Goal: Task Accomplishment & Management: Manage account settings

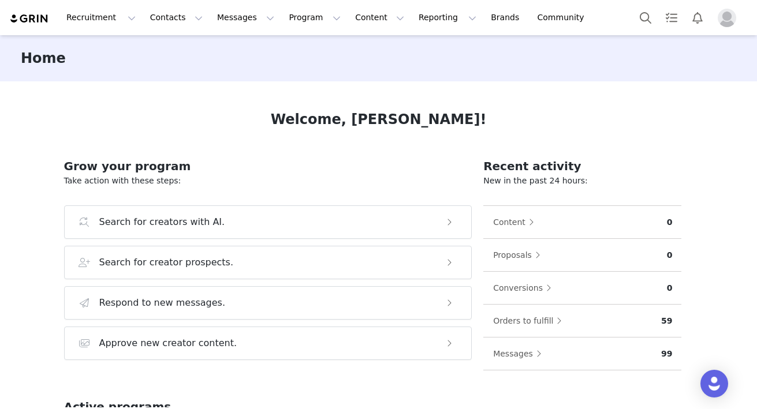
click at [728, 16] on img "Profile" at bounding box center [726, 18] width 18 height 18
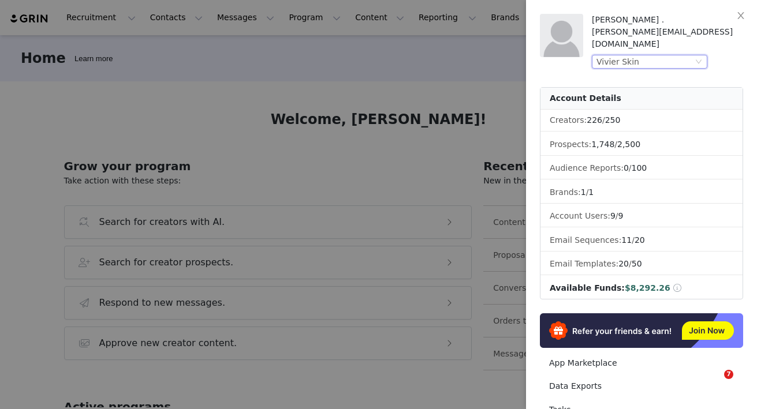
click at [659, 55] on div "Vivier Skin" at bounding box center [644, 61] width 96 height 13
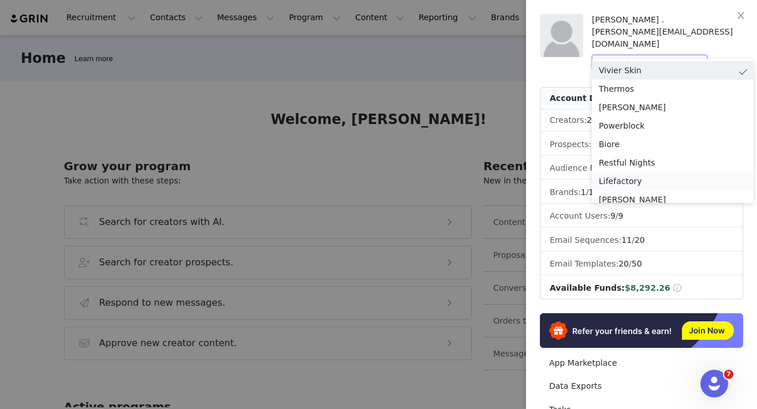
click at [629, 182] on li "Lifefactory" at bounding box center [672, 181] width 162 height 18
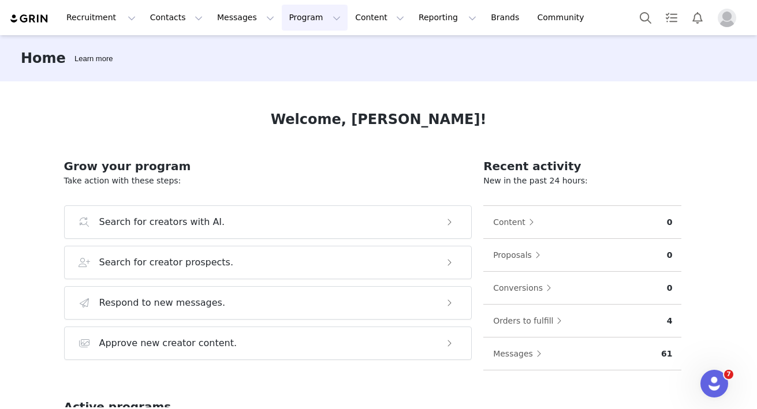
click at [285, 22] on button "Program Program" at bounding box center [315, 18] width 66 height 26
click at [302, 45] on p "Activations" at bounding box center [295, 51] width 44 height 12
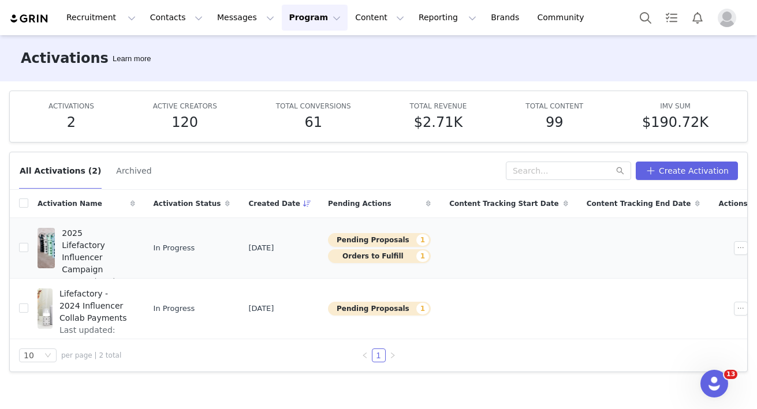
click at [118, 241] on span "2025 Lifefactory Influencer Campaign" at bounding box center [95, 251] width 66 height 48
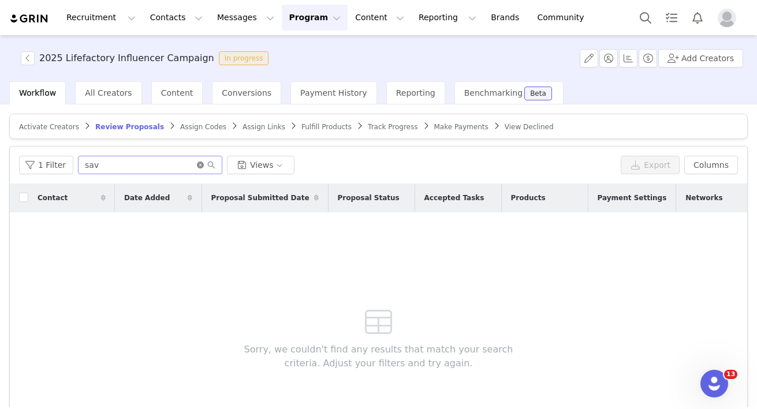
click at [198, 164] on icon "icon: close-circle" at bounding box center [200, 165] width 7 height 7
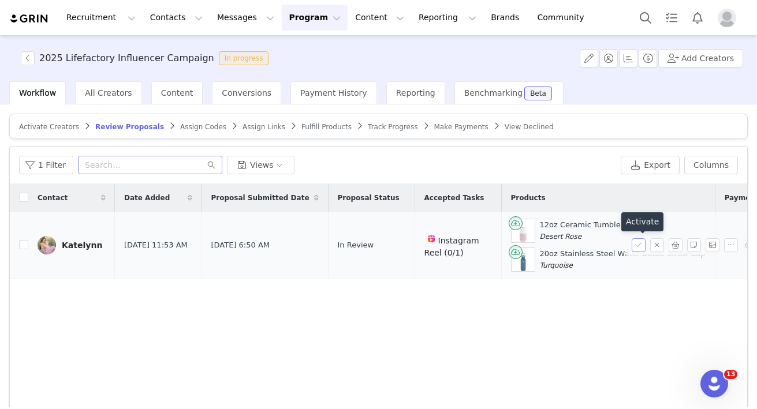
click at [639, 246] on button "button" at bounding box center [638, 245] width 14 height 14
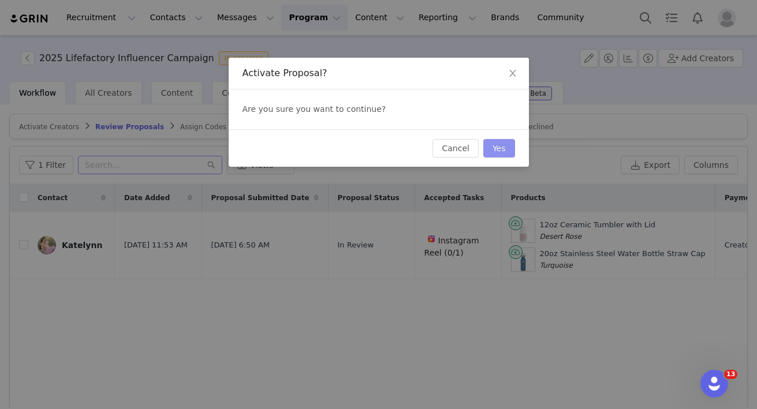
click at [501, 147] on button "Yes" at bounding box center [499, 148] width 32 height 18
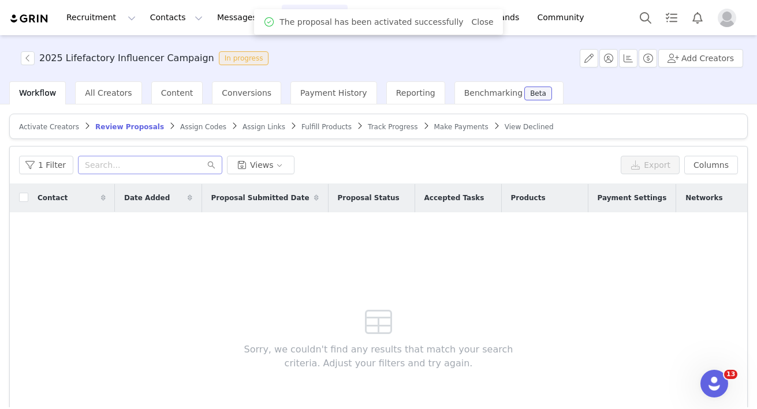
click at [331, 129] on span "Fulfill Products" at bounding box center [326, 127] width 50 height 8
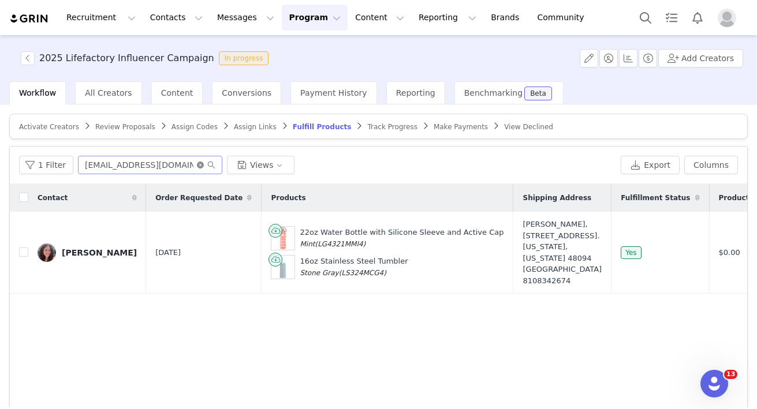
click at [197, 163] on icon "icon: close-circle" at bounding box center [200, 165] width 7 height 7
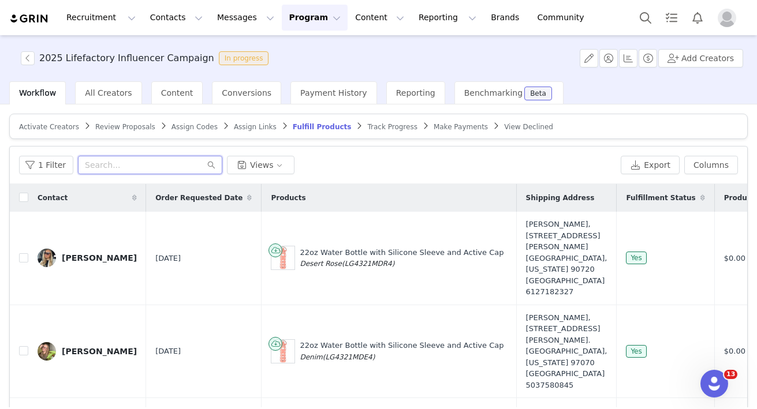
click at [145, 164] on input "text" at bounding box center [150, 165] width 144 height 18
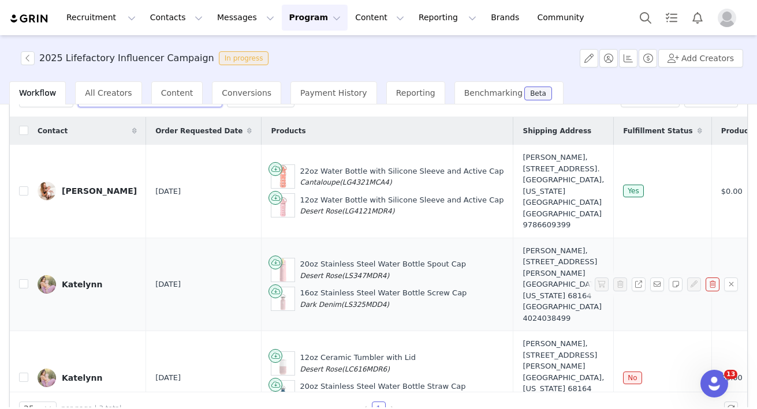
scroll to position [93, 0]
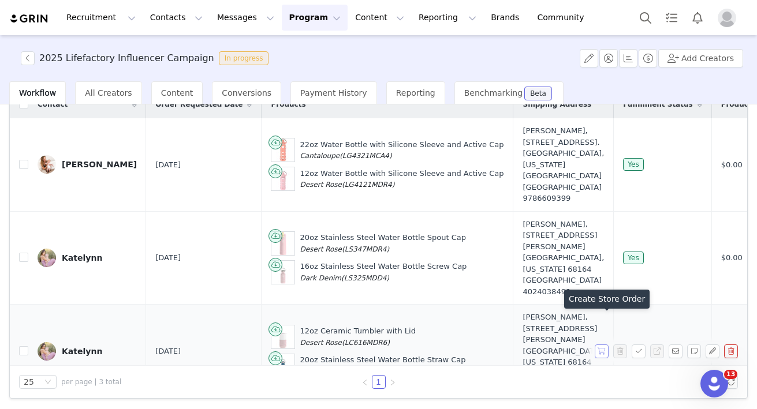
type input "kate"
click at [598, 345] on button "button" at bounding box center [601, 352] width 14 height 14
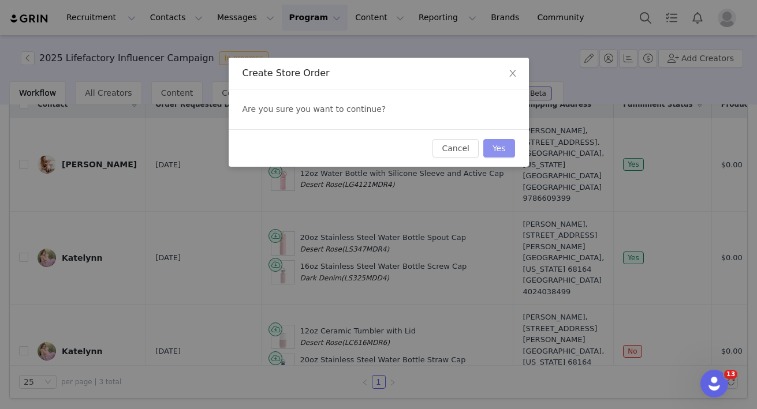
click at [504, 152] on button "Yes" at bounding box center [499, 148] width 32 height 18
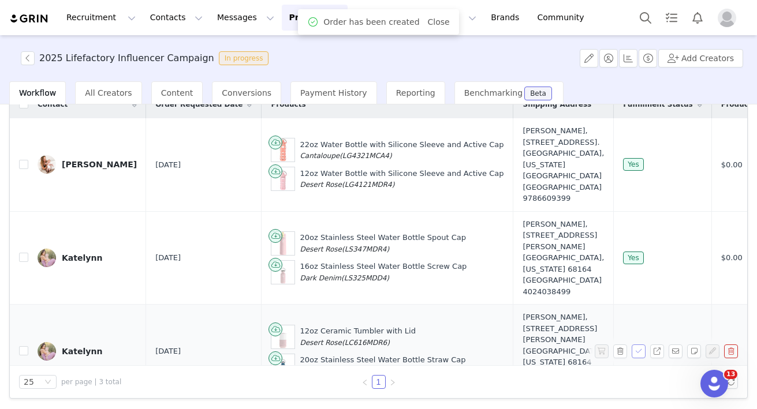
click at [638, 345] on button "button" at bounding box center [638, 352] width 14 height 14
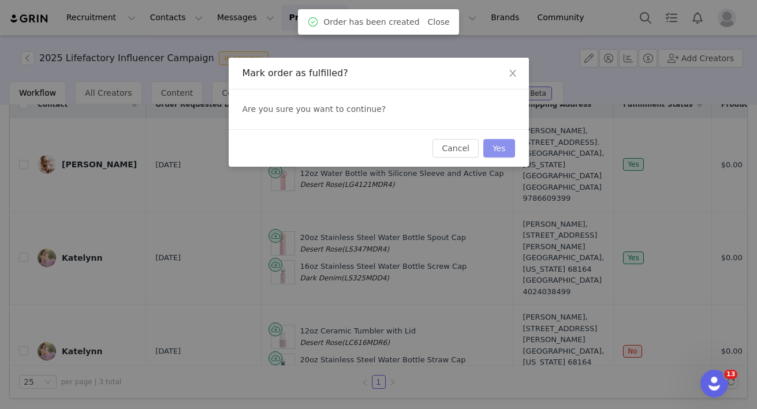
click at [493, 152] on button "Yes" at bounding box center [499, 148] width 32 height 18
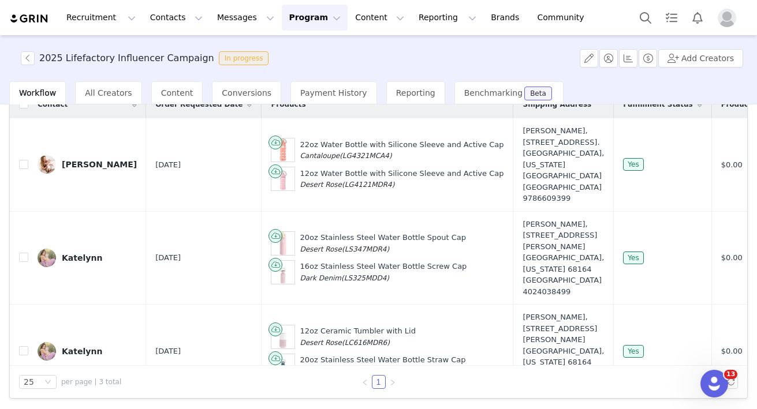
click at [739, 16] on button "Profile" at bounding box center [728, 18] width 37 height 18
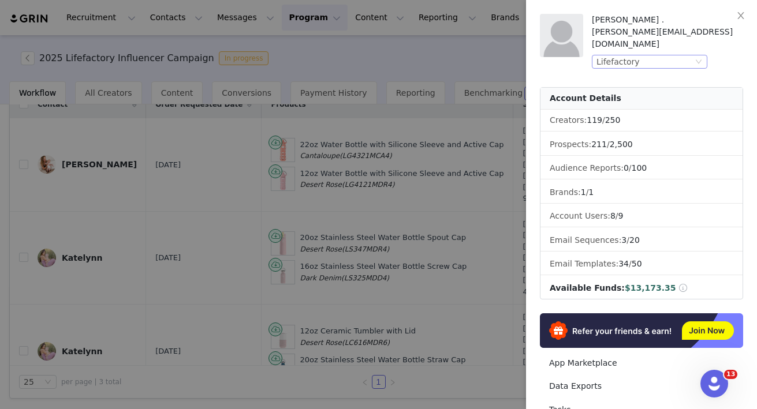
click at [659, 55] on div "Lifefactory" at bounding box center [644, 61] width 96 height 13
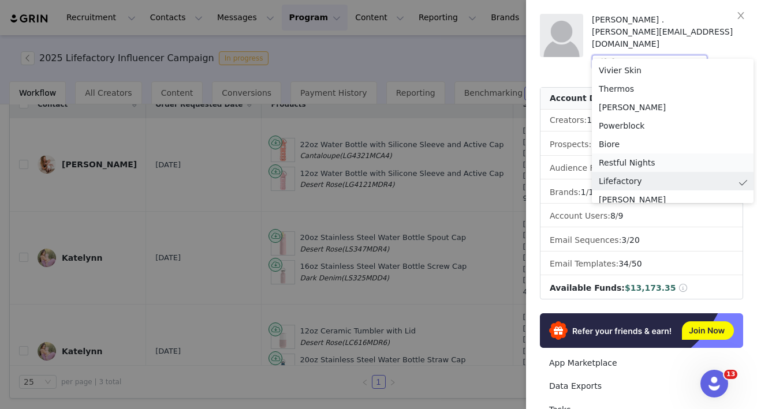
click at [616, 157] on li "Restful Nights" at bounding box center [672, 162] width 162 height 18
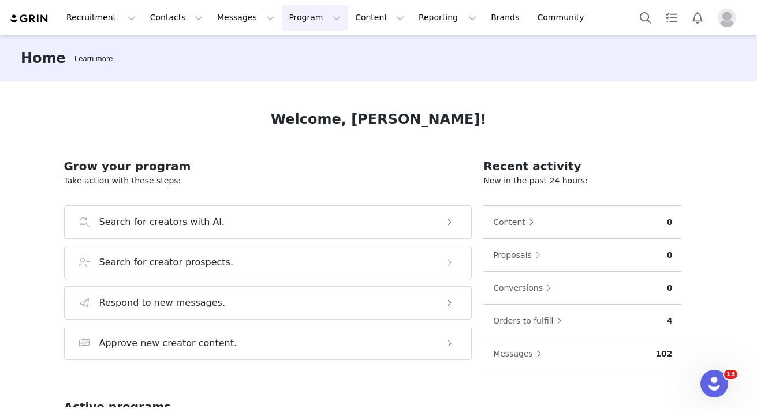
click at [294, 18] on button "Program Program" at bounding box center [315, 18] width 66 height 26
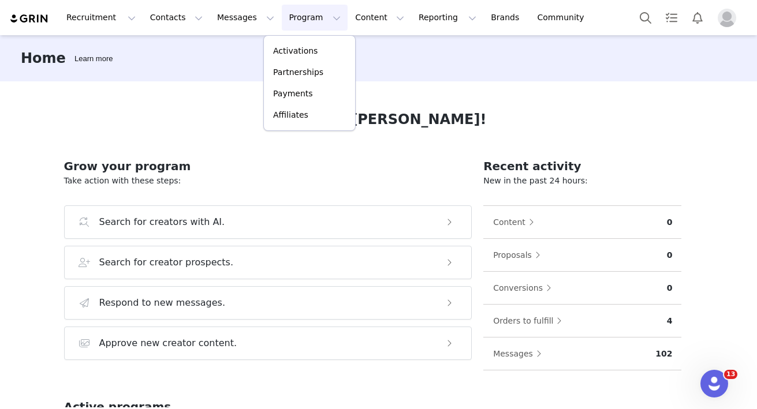
click at [296, 39] on div "Activations Partnerships Payments Affiliates" at bounding box center [309, 83] width 92 height 96
click at [296, 49] on p "Activations" at bounding box center [295, 51] width 44 height 12
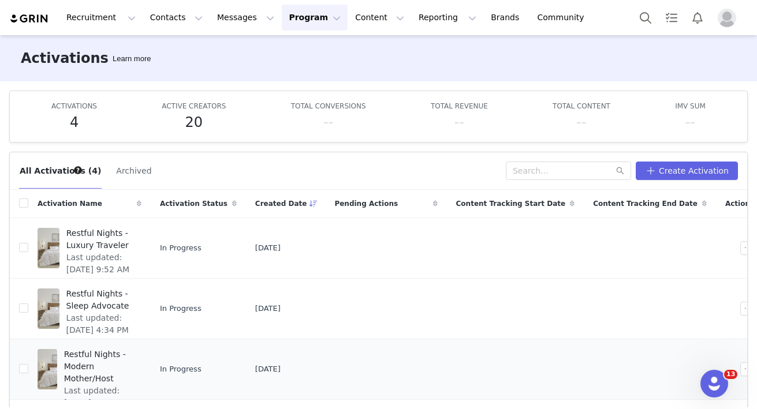
scroll to position [34, 0]
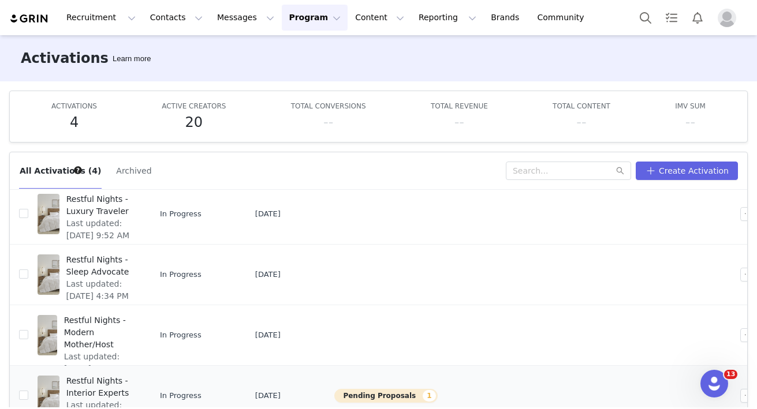
click at [102, 379] on span "Restful Nights - Interior Experts" at bounding box center [100, 387] width 68 height 24
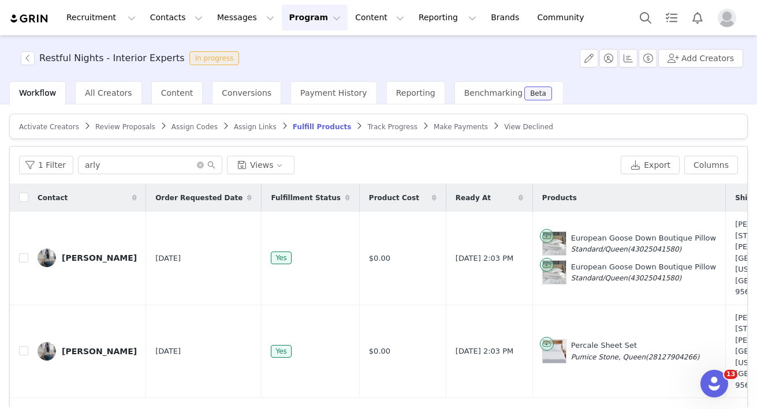
click at [103, 119] on article "Activate Creators Review Proposals Assign Codes Assign Links Fulfill Products T…" at bounding box center [378, 126] width 738 height 25
click at [107, 124] on span "Review Proposals" at bounding box center [125, 127] width 60 height 8
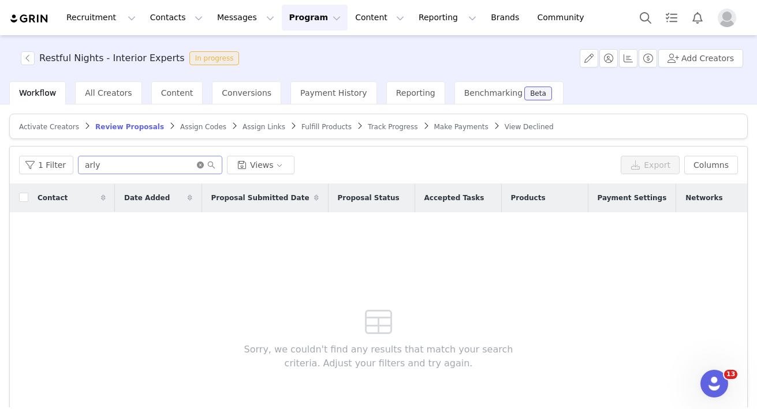
click at [197, 167] on icon "icon: close-circle" at bounding box center [200, 165] width 7 height 7
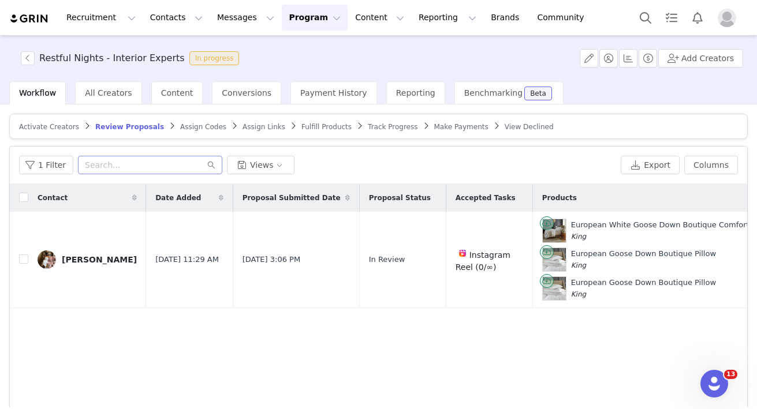
click at [315, 125] on span "Fulfill Products" at bounding box center [326, 127] width 50 height 8
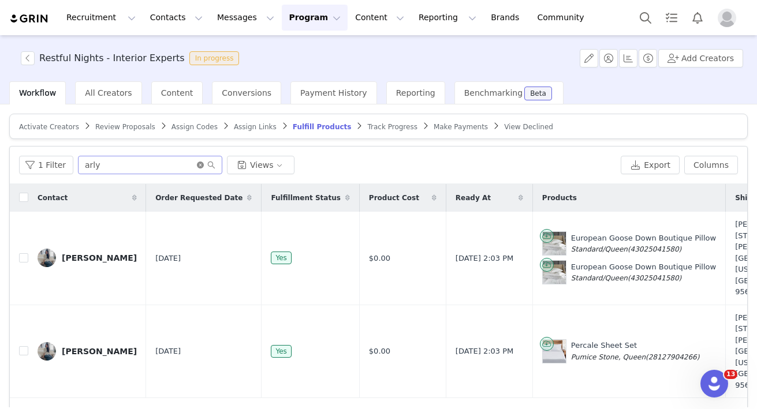
click at [197, 163] on icon "icon: close-circle" at bounding box center [200, 165] width 7 height 7
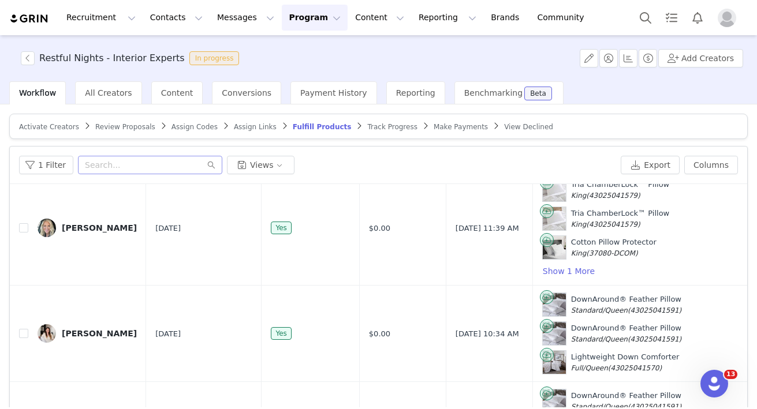
scroll to position [967, 0]
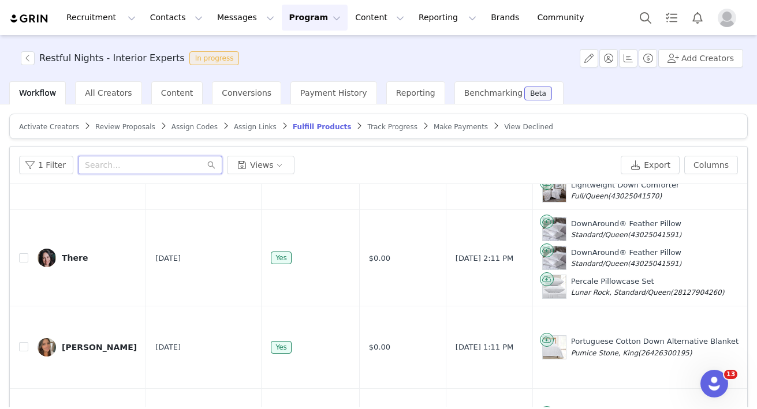
click at [143, 163] on input "text" at bounding box center [150, 165] width 144 height 18
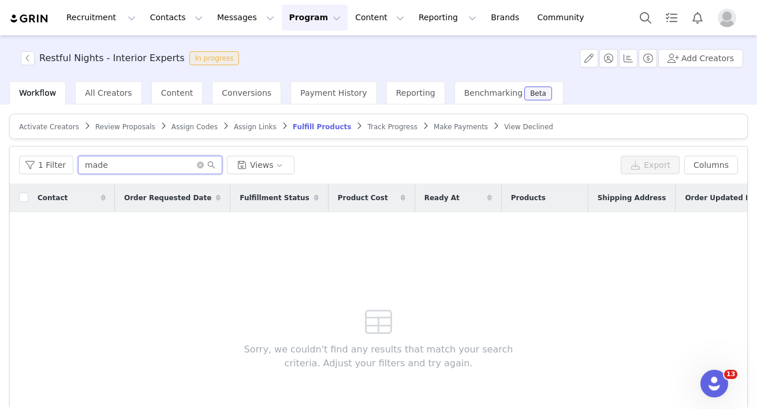
type input "made"
click at [58, 125] on span "Activate Creators" at bounding box center [49, 127] width 60 height 8
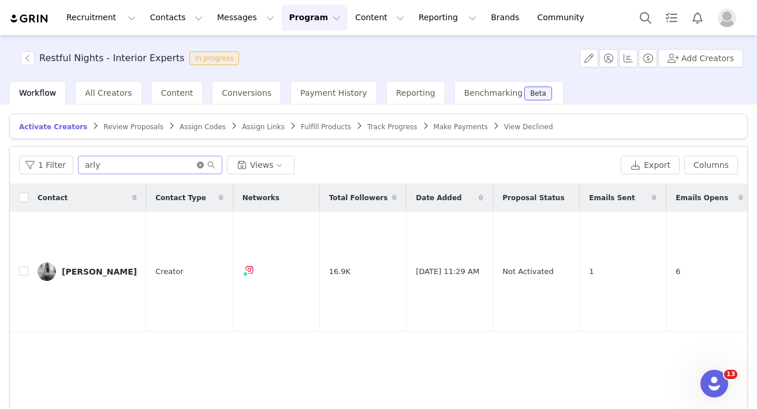
click at [197, 167] on icon "icon: close-circle" at bounding box center [200, 165] width 7 height 7
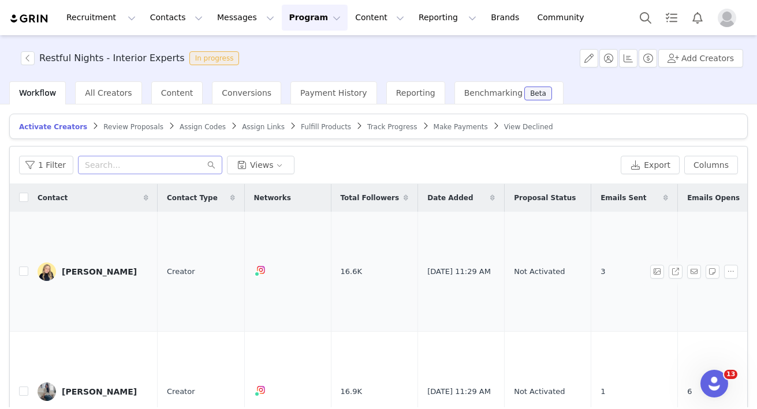
click at [69, 263] on link "Madeline" at bounding box center [93, 272] width 111 height 18
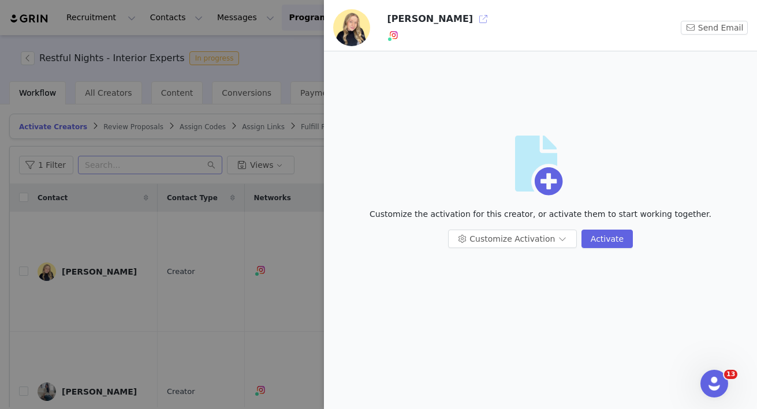
click at [474, 18] on button "button" at bounding box center [483, 19] width 18 height 18
click at [187, 205] on div at bounding box center [378, 204] width 757 height 409
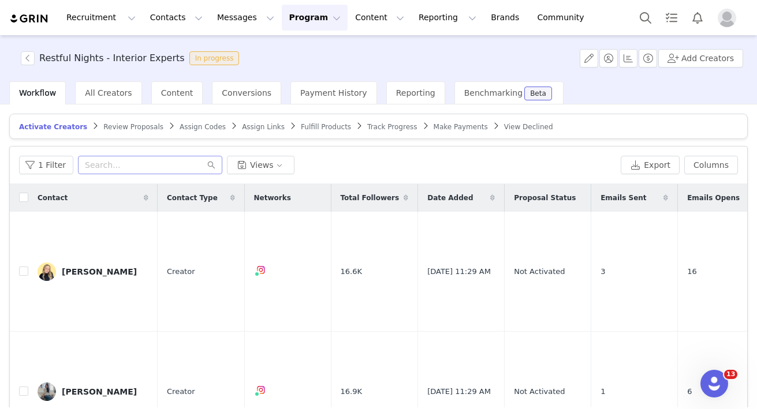
click at [114, 125] on span "Review Proposals" at bounding box center [133, 127] width 60 height 8
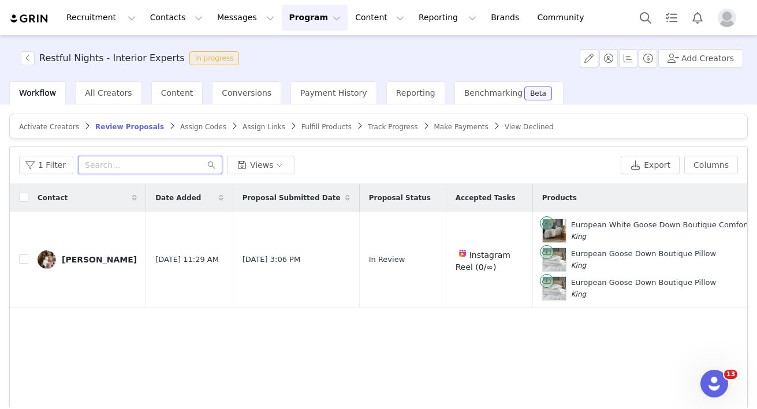
click at [132, 166] on input "text" at bounding box center [150, 165] width 144 height 18
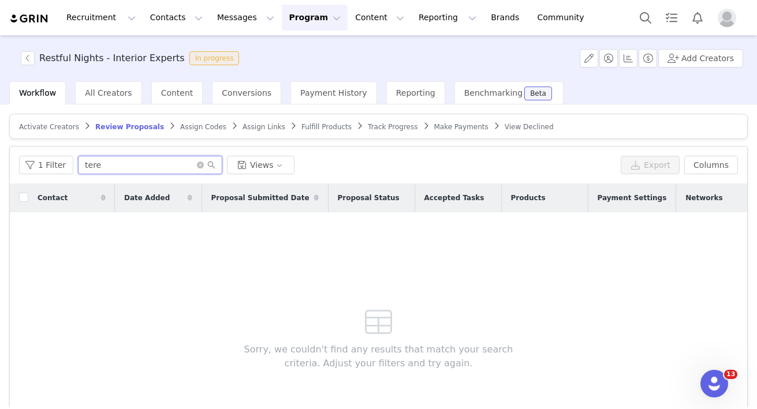
type input "tere"
click at [306, 126] on span "Fulfill Products" at bounding box center [326, 127] width 50 height 8
click at [121, 173] on input "made" at bounding box center [150, 165] width 144 height 18
type input "tere"
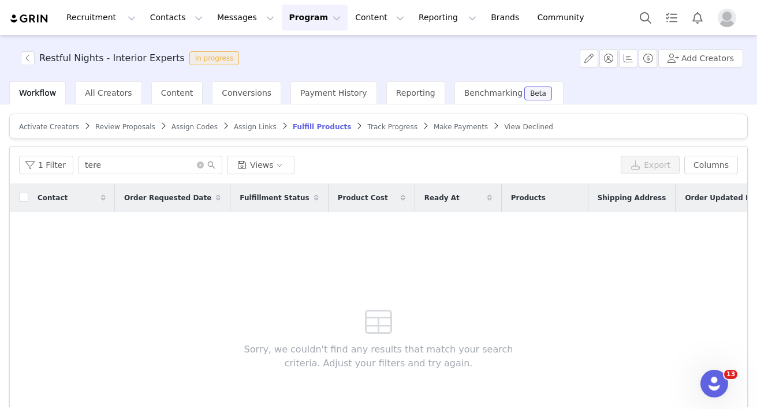
click at [54, 122] on link "Activate Creators" at bounding box center [49, 126] width 60 height 9
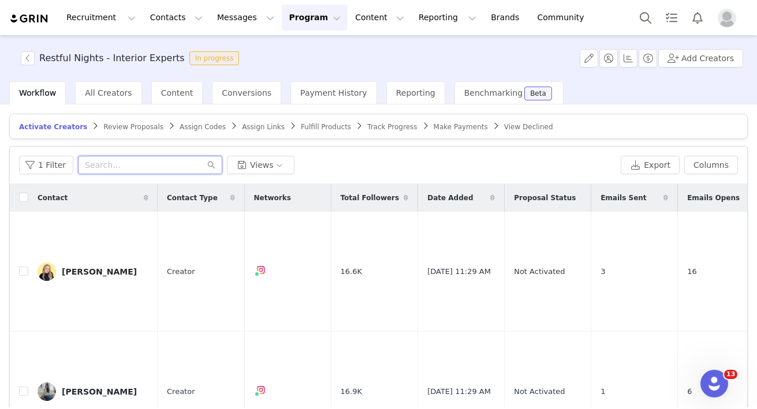
click at [122, 168] on input "text" at bounding box center [150, 165] width 144 height 18
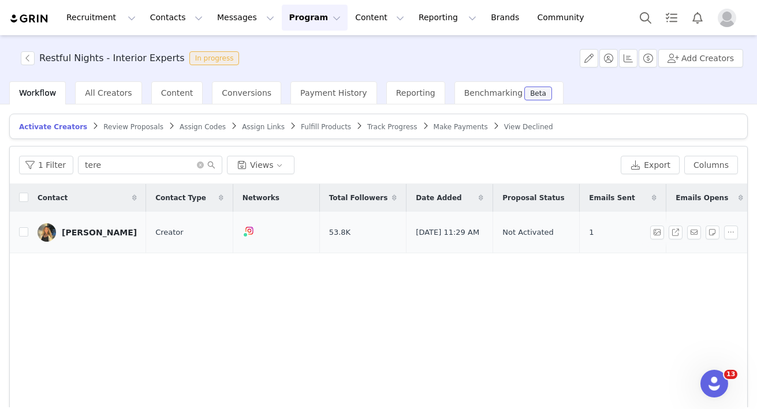
click at [81, 233] on div "Teresa" at bounding box center [99, 232] width 75 height 9
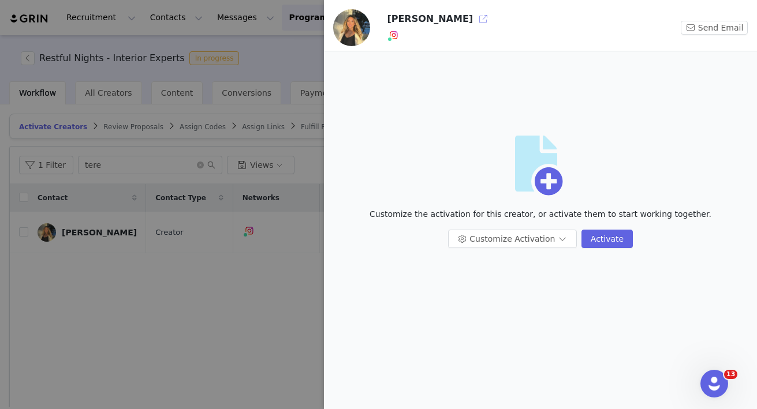
click at [474, 17] on button "button" at bounding box center [483, 19] width 18 height 18
click at [156, 244] on div at bounding box center [378, 204] width 757 height 409
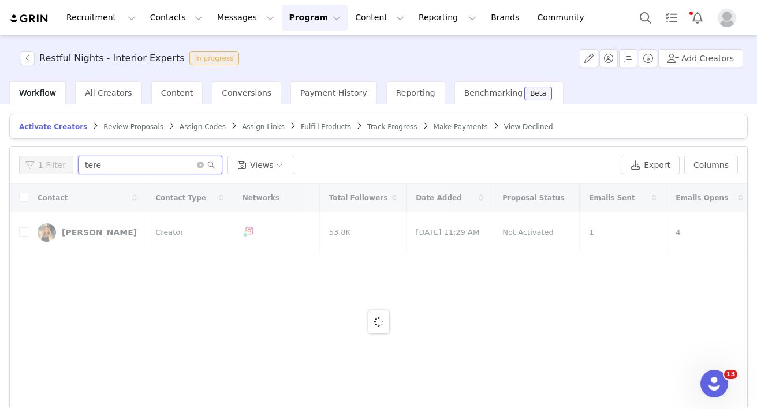
click at [115, 165] on input "tere" at bounding box center [150, 165] width 144 height 18
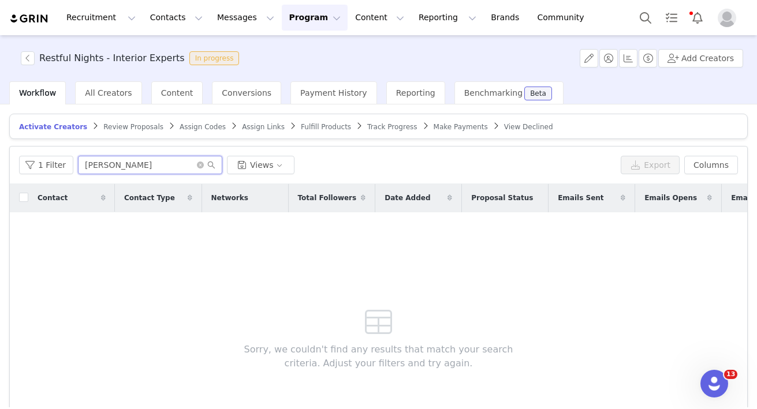
type input "jessica"
click at [133, 128] on span "Review Proposals" at bounding box center [133, 127] width 60 height 8
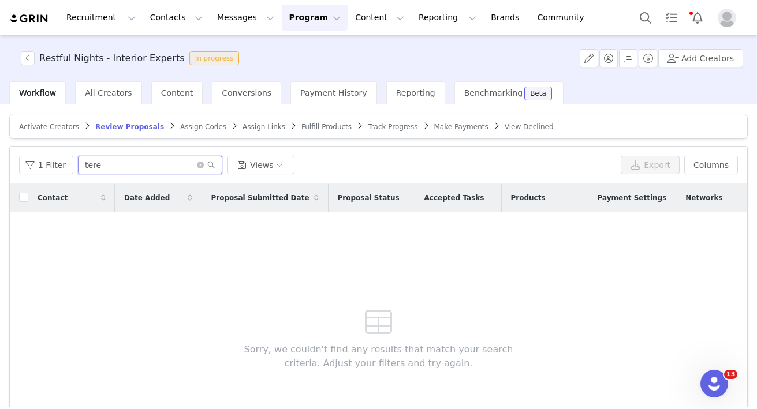
click at [123, 162] on input "tere" at bounding box center [150, 165] width 144 height 18
click at [144, 164] on input "jessica" at bounding box center [150, 165] width 144 height 18
type input "jess"
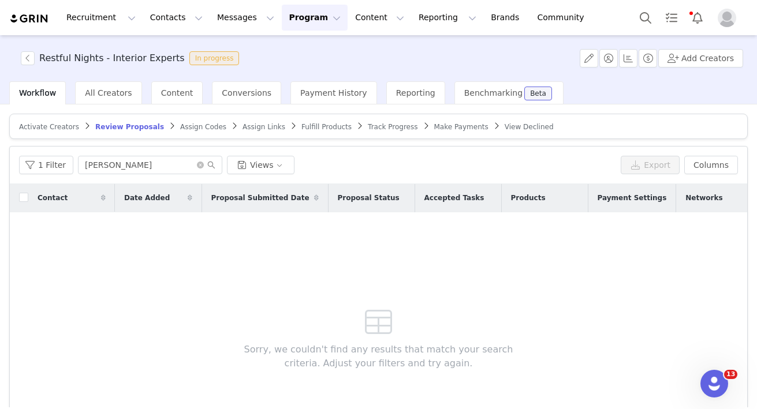
click at [40, 130] on span "Activate Creators" at bounding box center [49, 127] width 60 height 8
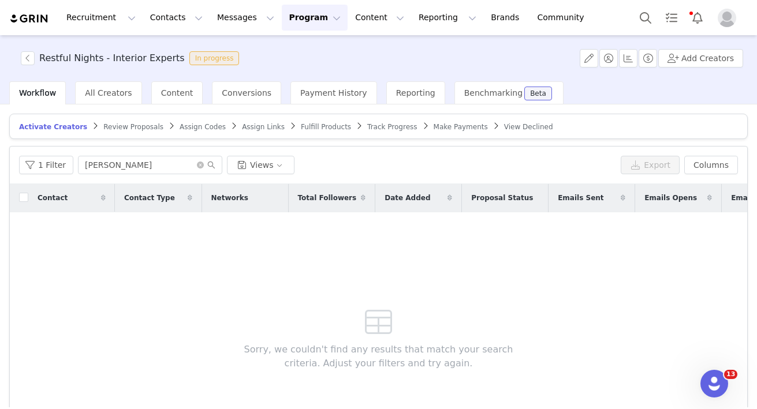
type input "jess"
click at [733, 17] on img "Profile" at bounding box center [726, 18] width 18 height 18
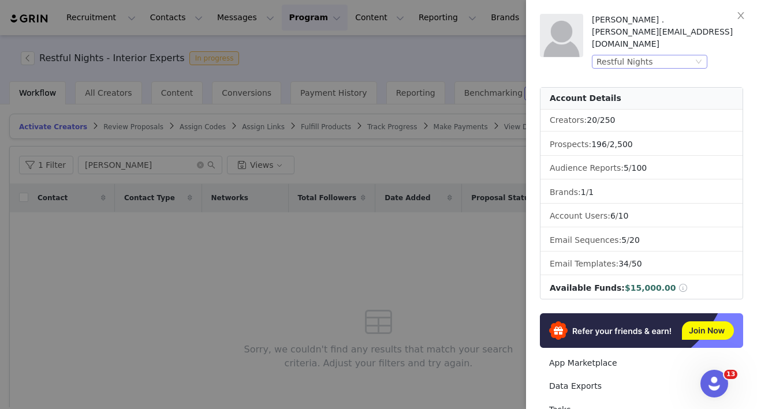
click at [674, 55] on div "Restful Nights" at bounding box center [644, 61] width 96 height 13
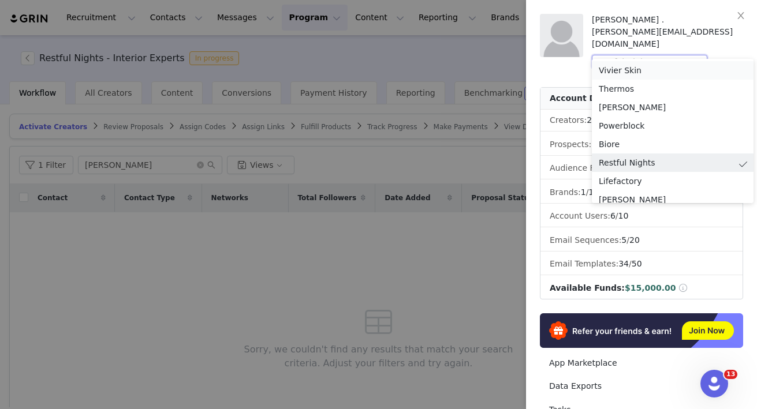
click at [612, 70] on li "Vivier Skin" at bounding box center [672, 70] width 162 height 18
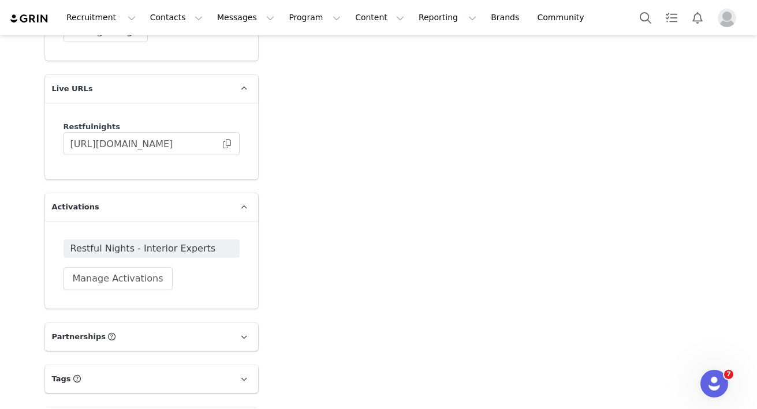
scroll to position [2175, 0]
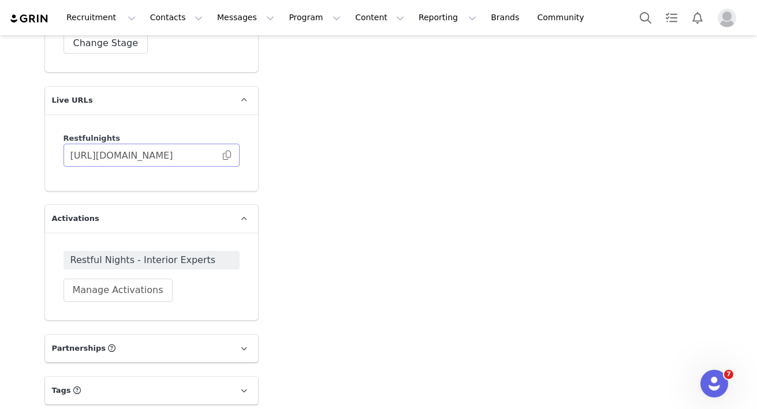
click at [226, 155] on span at bounding box center [227, 155] width 12 height 0
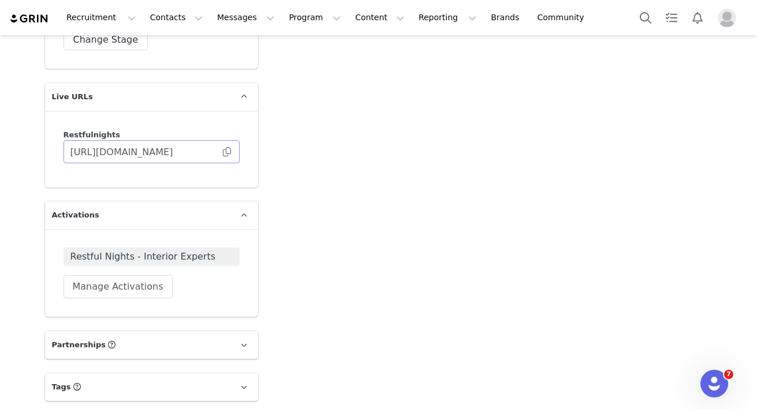
click at [227, 152] on span at bounding box center [227, 152] width 12 height 0
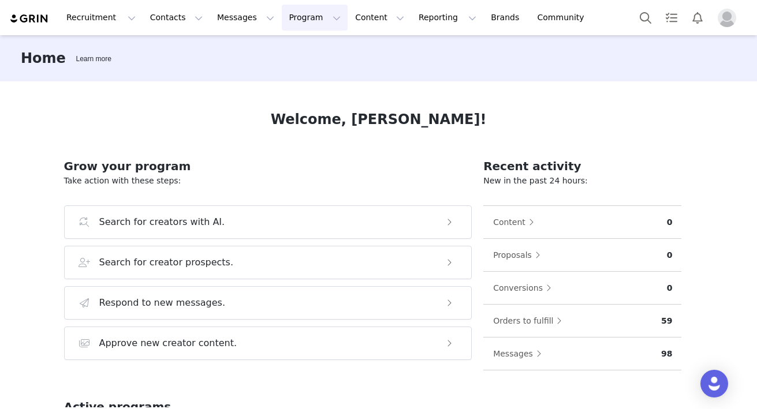
drag, startPoint x: 286, startPoint y: 14, endPoint x: 286, endPoint y: 24, distance: 9.8
click at [286, 14] on button "Program Program" at bounding box center [315, 18] width 66 height 26
click at [284, 49] on p "Activations" at bounding box center [292, 49] width 40 height 11
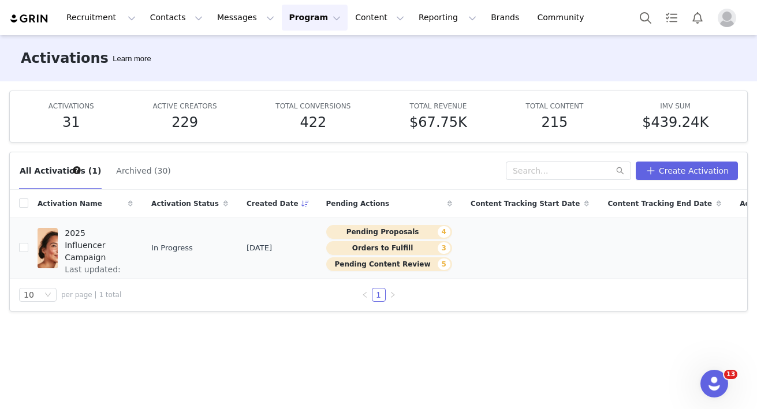
click at [91, 244] on span "2025 Influencer Campaign" at bounding box center [95, 245] width 61 height 36
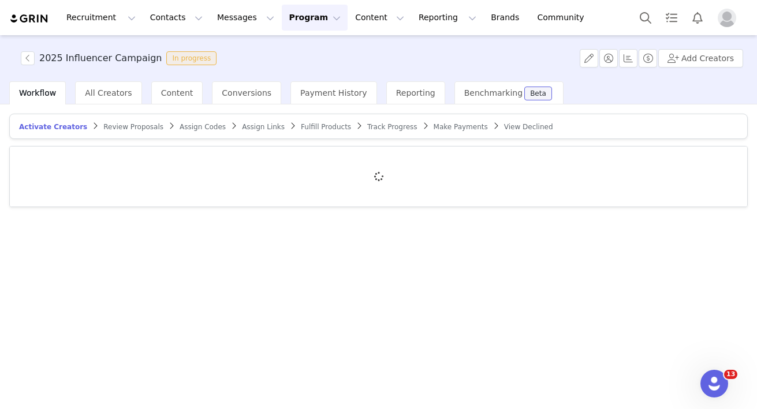
click at [127, 124] on span "Review Proposals" at bounding box center [133, 127] width 60 height 8
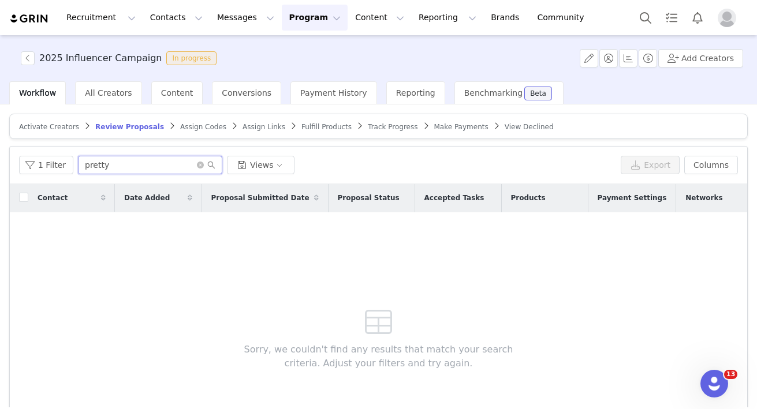
click at [118, 160] on input "pretty" at bounding box center [150, 165] width 144 height 18
type input "[PERSON_NAME]"
click at [59, 128] on span "Activate Creators" at bounding box center [49, 127] width 60 height 8
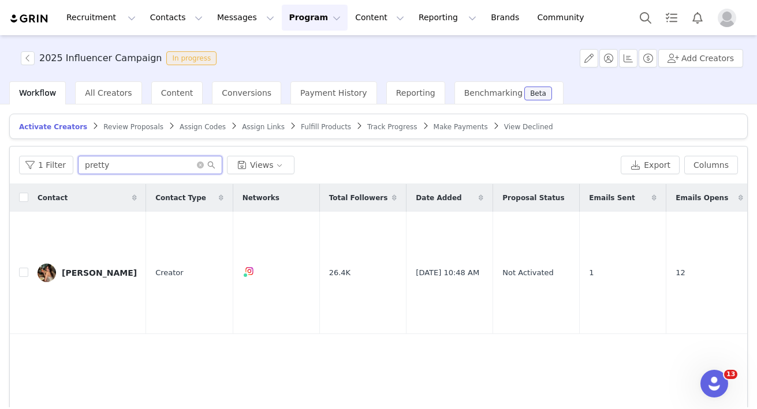
click at [98, 165] on input "pretty" at bounding box center [150, 165] width 144 height 18
type input "[PERSON_NAME]"
click at [304, 123] on span "Fulfill Products" at bounding box center [326, 127] width 50 height 8
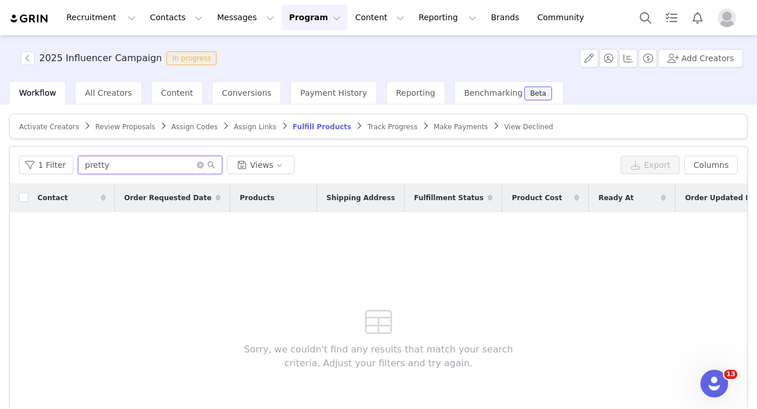
click at [161, 166] on input "pretty" at bounding box center [150, 165] width 144 height 18
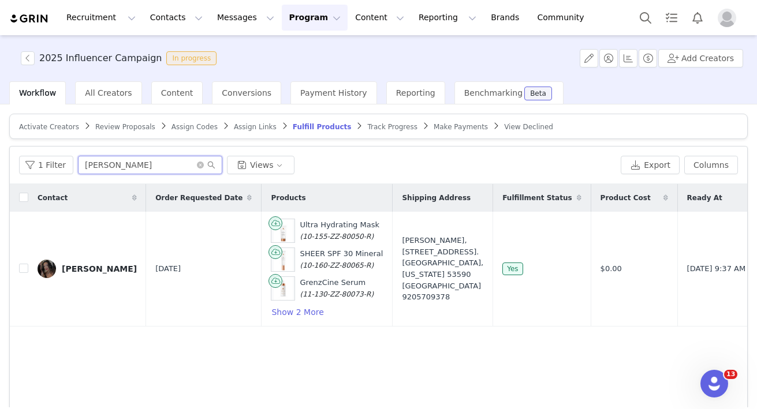
type input "[PERSON_NAME]"
click at [44, 123] on span "Activate Creators" at bounding box center [49, 127] width 60 height 8
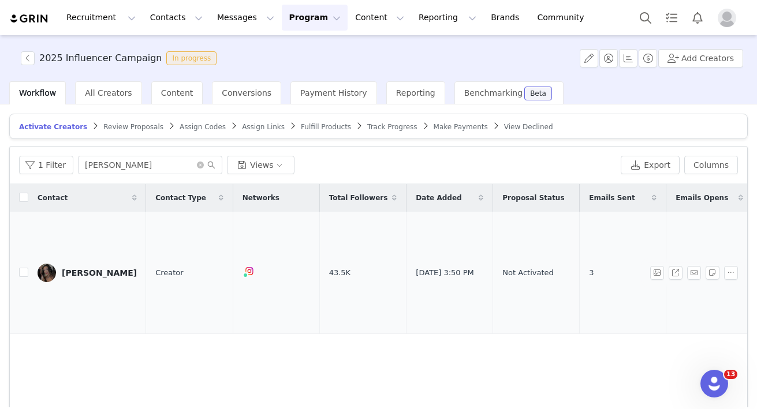
click at [71, 269] on div "[PERSON_NAME]" at bounding box center [99, 272] width 75 height 9
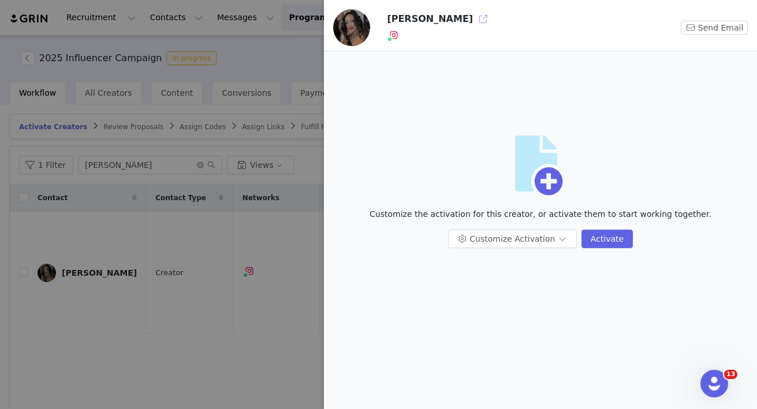
click at [474, 19] on button "button" at bounding box center [483, 19] width 18 height 18
click at [213, 209] on div at bounding box center [378, 204] width 757 height 409
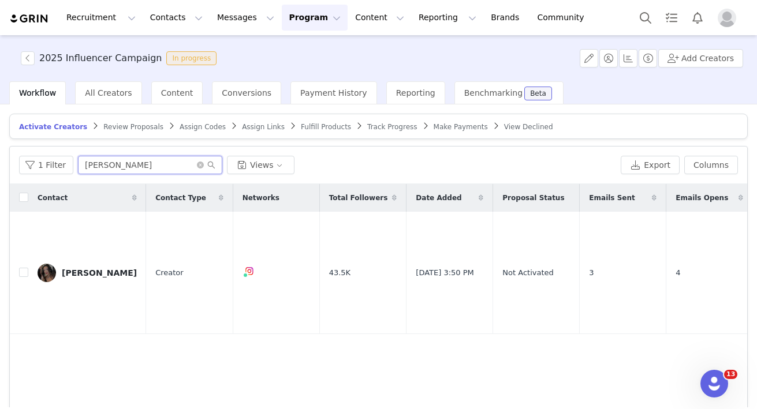
click at [113, 165] on input "[PERSON_NAME]" at bounding box center [150, 165] width 144 height 18
type input "[PERSON_NAME]"
click at [70, 272] on div "[PERSON_NAME]" at bounding box center [99, 272] width 75 height 9
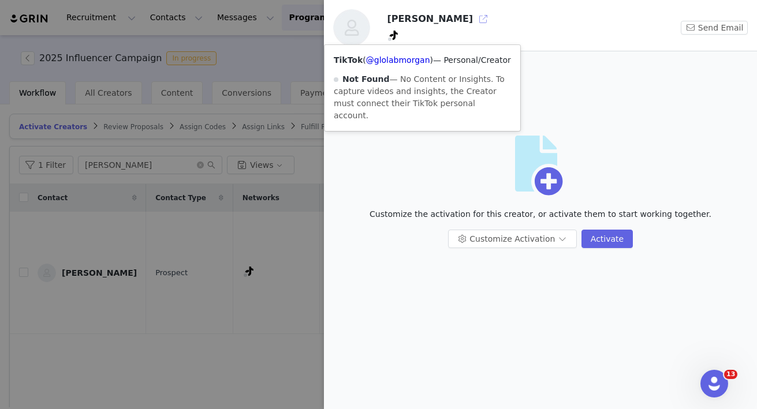
click at [474, 18] on button "button" at bounding box center [483, 19] width 18 height 18
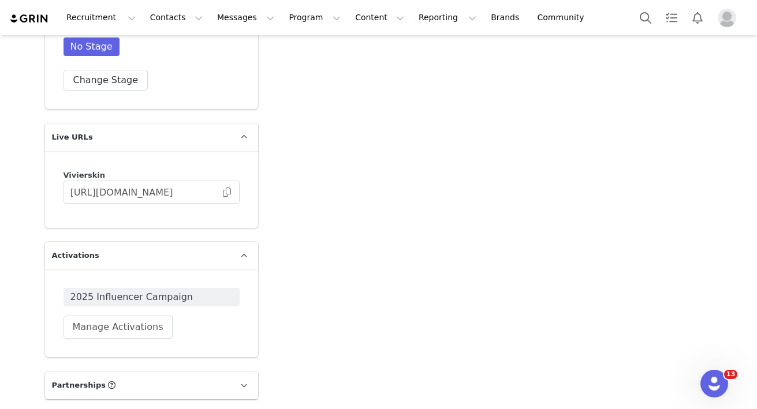
scroll to position [2152, 0]
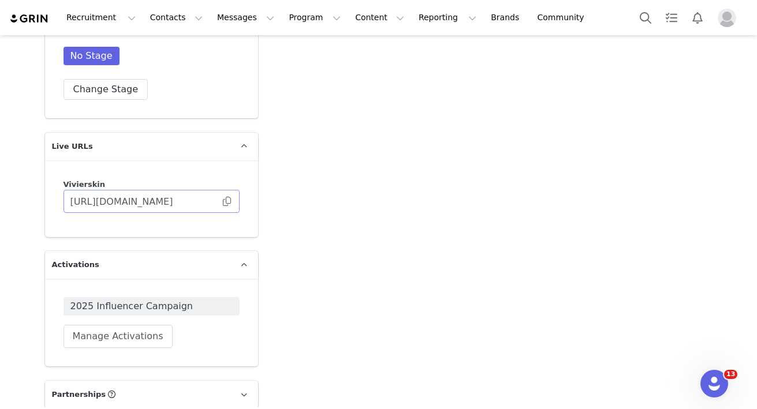
click at [230, 201] on span at bounding box center [227, 201] width 12 height 0
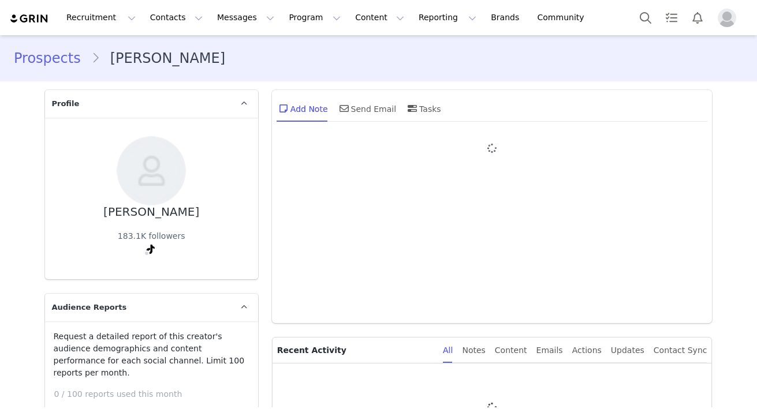
type input "+1 ([GEOGRAPHIC_DATA])"
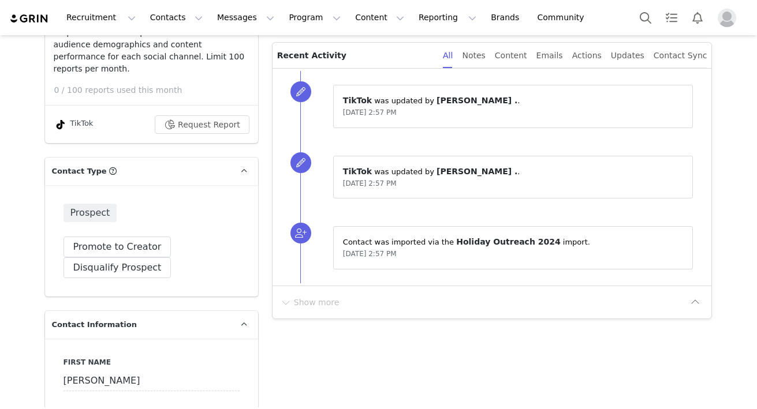
scroll to position [305, 0]
click at [139, 236] on button "Promote to Creator" at bounding box center [117, 246] width 108 height 21
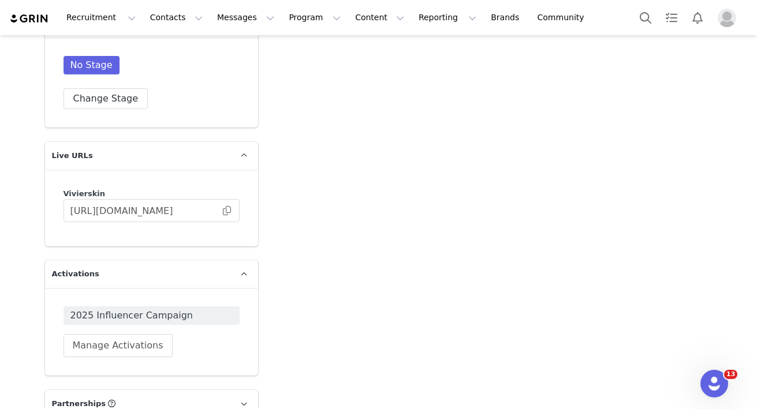
scroll to position [2593, 0]
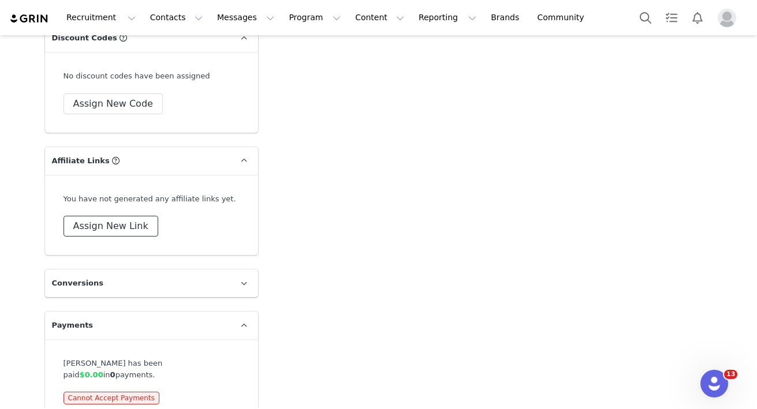
click at [137, 216] on button "Assign New Link" at bounding box center [110, 226] width 95 height 21
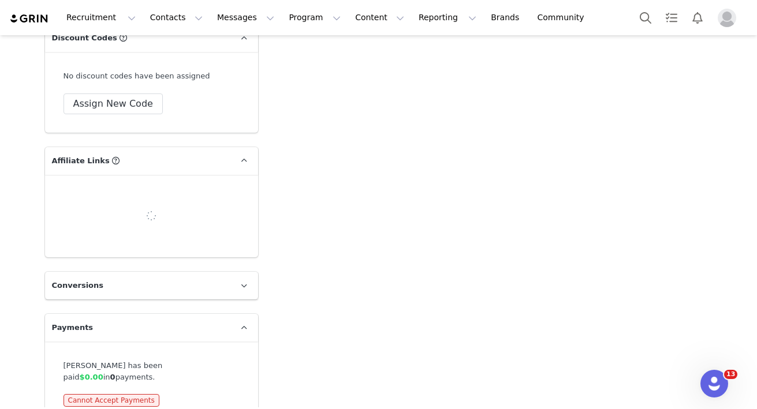
select select
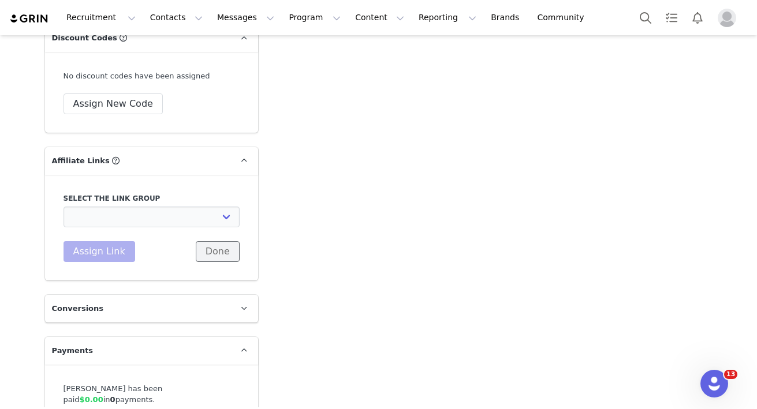
click at [230, 242] on button "Done" at bounding box center [218, 251] width 44 height 21
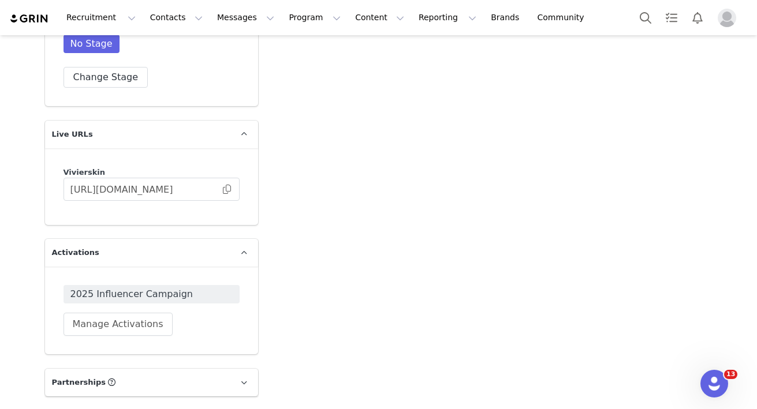
scroll to position [2148, 0]
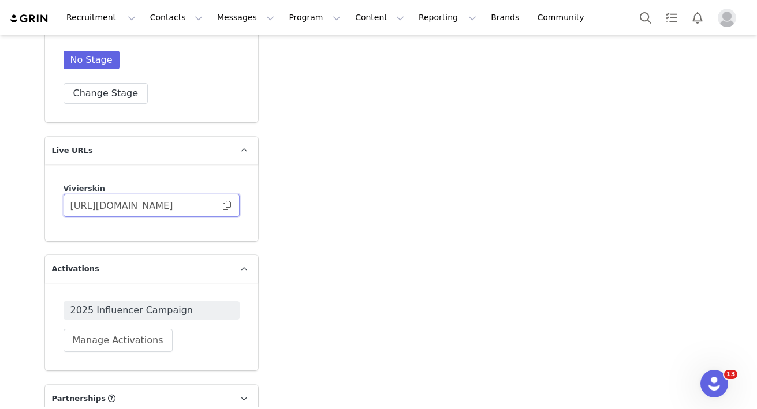
click at [231, 196] on input "[URL][DOMAIN_NAME]" at bounding box center [151, 205] width 176 height 23
click at [221, 194] on input "[URL][DOMAIN_NAME]" at bounding box center [151, 205] width 176 height 23
click at [230, 205] on span at bounding box center [227, 205] width 12 height 0
